Goal: Task Accomplishment & Management: Manage account settings

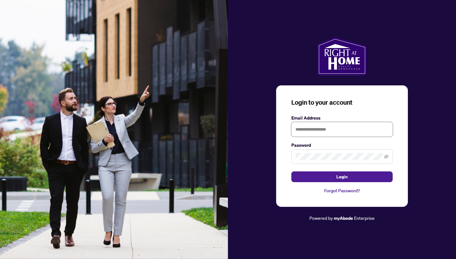
type input "**********"
click at [355, 176] on button "Login" at bounding box center [341, 177] width 101 height 11
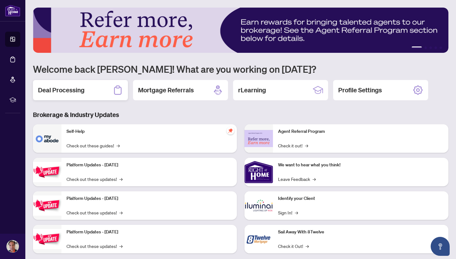
click at [67, 88] on h2 "Deal Processing" at bounding box center [61, 90] width 47 height 9
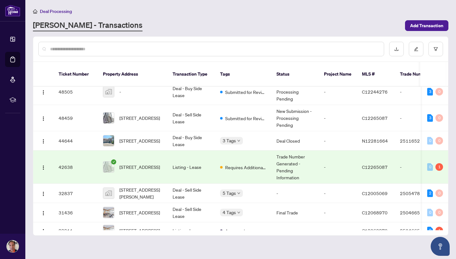
scroll to position [5, 0]
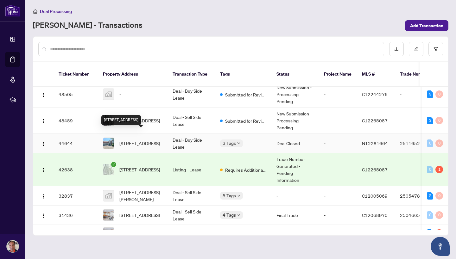
click at [132, 140] on span "[STREET_ADDRESS]" at bounding box center [139, 143] width 41 height 7
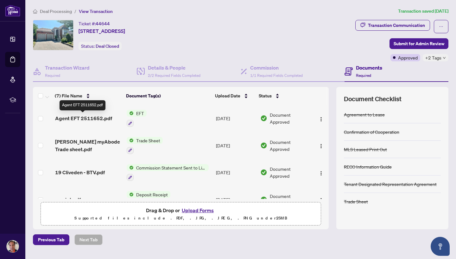
click at [92, 118] on span "Agent EFT 2511652.pdf" at bounding box center [83, 119] width 57 height 8
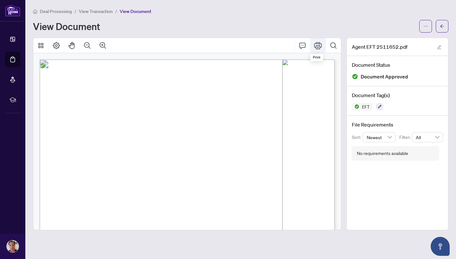
click at [318, 47] on icon "Print" at bounding box center [318, 45] width 8 height 7
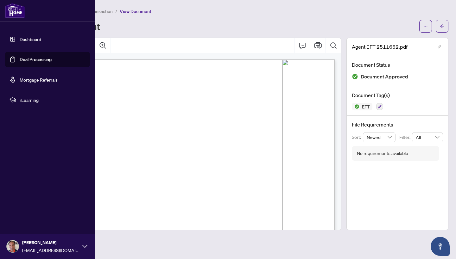
click at [85, 248] on icon at bounding box center [84, 246] width 5 height 5
click at [83, 244] on icon at bounding box center [84, 246] width 5 height 5
click at [24, 209] on span "Logout" at bounding box center [25, 209] width 14 height 10
